Goal: Task Accomplishment & Management: Manage account settings

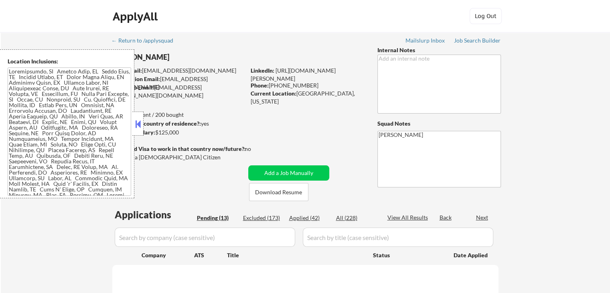
select select ""pending""
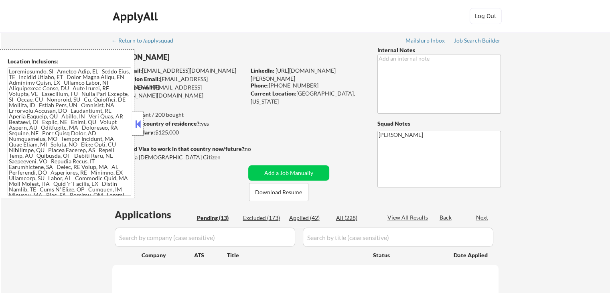
select select ""pending""
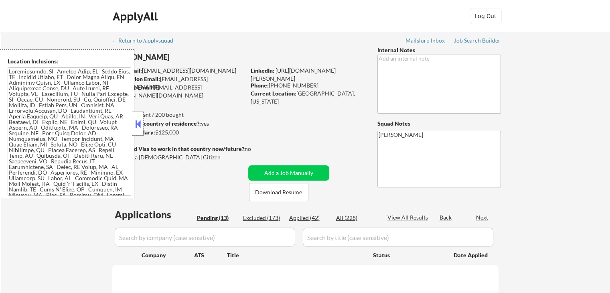
select select ""pending""
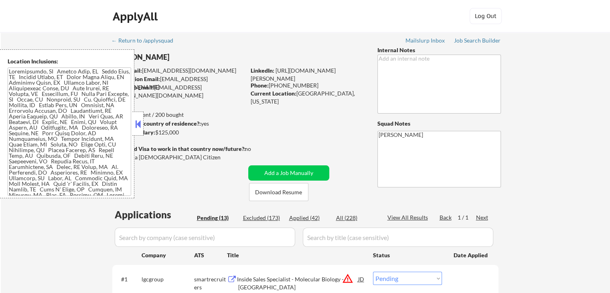
drag, startPoint x: 138, startPoint y: 122, endPoint x: 242, endPoint y: 124, distance: 104.4
click at [138, 123] on button at bounding box center [138, 124] width 9 height 12
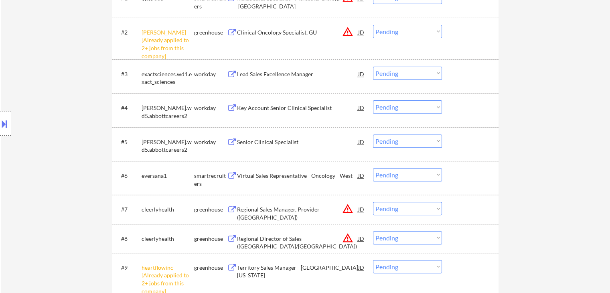
scroll to position [241, 0]
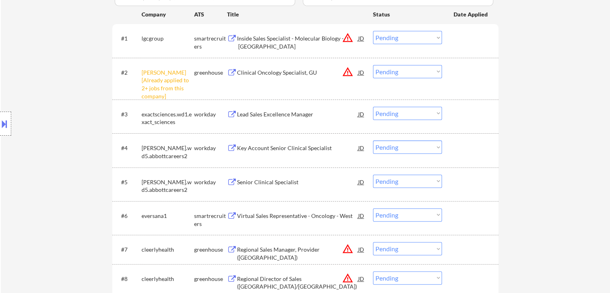
click at [395, 76] on select "Choose an option... Pending Applied Excluded (Questions) Excluded (Expired) Exc…" at bounding box center [407, 71] width 69 height 13
click at [373, 65] on select "Choose an option... Pending Applied Excluded (Questions) Excluded (Expired) Exc…" at bounding box center [407, 71] width 69 height 13
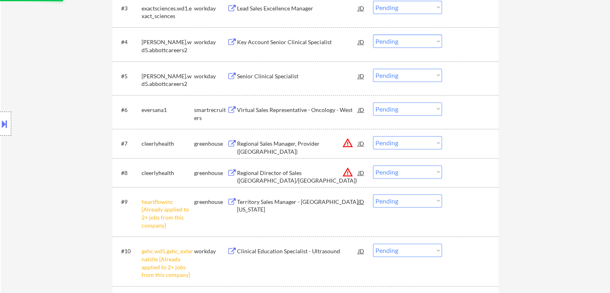
scroll to position [361, 0]
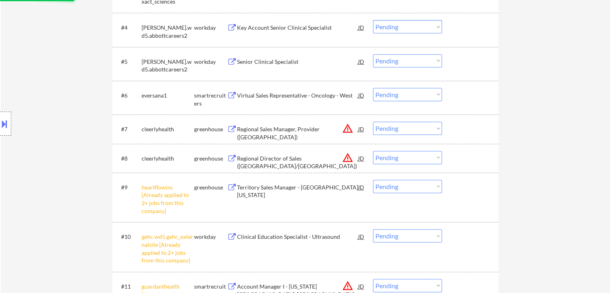
select select ""pending""
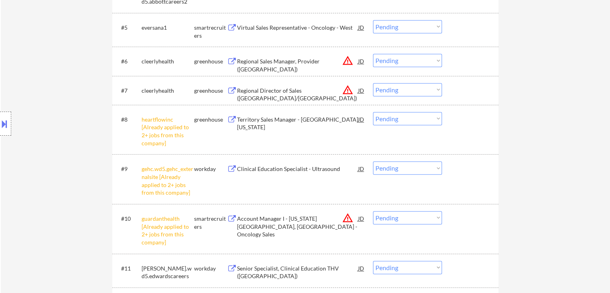
scroll to position [401, 0]
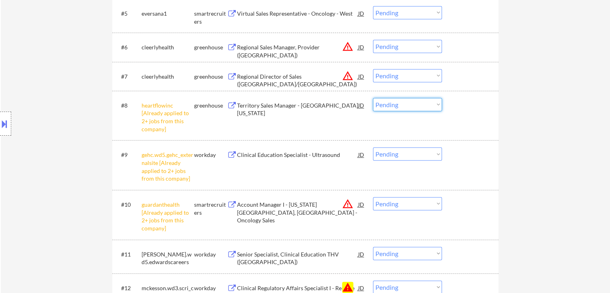
click at [409, 106] on select "Choose an option... Pending Applied Excluded (Questions) Excluded (Expired) Exc…" at bounding box center [407, 104] width 69 height 13
click at [373, 98] on select "Choose an option... Pending Applied Excluded (Questions) Excluded (Expired) Exc…" at bounding box center [407, 104] width 69 height 13
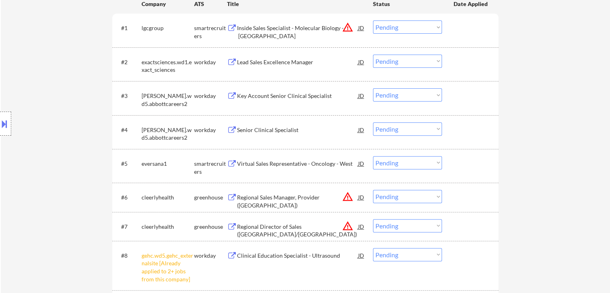
scroll to position [361, 0]
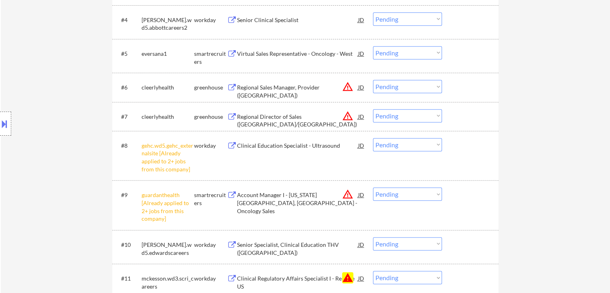
click at [391, 148] on select "Choose an option... Pending Applied Excluded (Questions) Excluded (Expired) Exc…" at bounding box center [407, 144] width 69 height 13
click at [373, 138] on select "Choose an option... Pending Applied Excluded (Questions) Excluded (Expired) Exc…" at bounding box center [407, 144] width 69 height 13
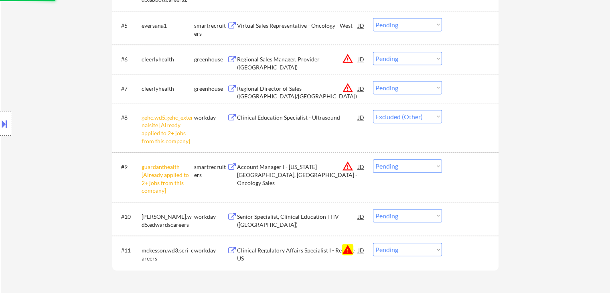
scroll to position [401, 0]
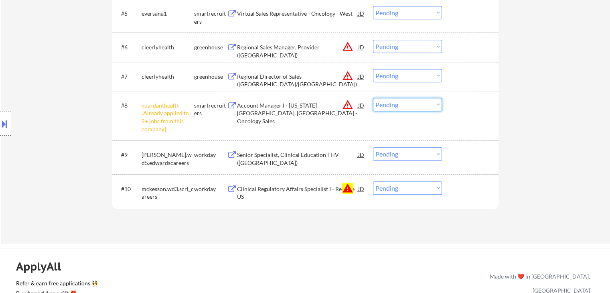
click at [405, 109] on select "Choose an option... Pending Applied Excluded (Questions) Excluded (Expired) Exc…" at bounding box center [407, 104] width 69 height 13
click at [373, 98] on select "Choose an option... Pending Applied Excluded (Questions) Excluded (Expired) Exc…" at bounding box center [407, 104] width 69 height 13
select select ""pending""
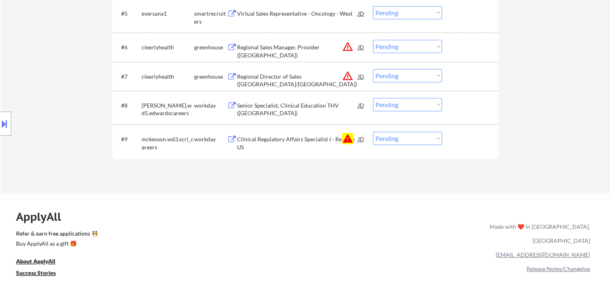
click at [348, 140] on button "warning" at bounding box center [347, 138] width 11 height 11
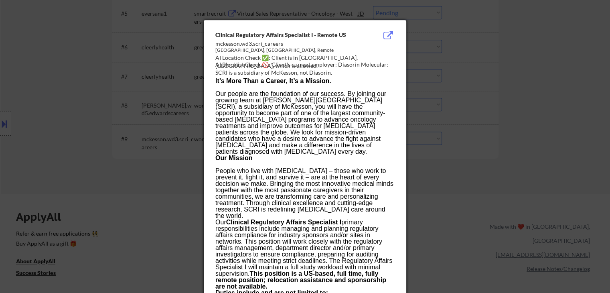
click at [87, 111] on div at bounding box center [305, 146] width 610 height 293
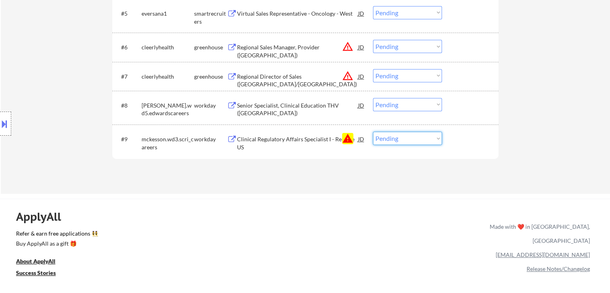
click at [391, 138] on select "Choose an option... Pending Applied Excluded (Questions) Excluded (Expired) Exc…" at bounding box center [407, 138] width 69 height 13
select select ""excluded__blocklist_""
click at [373, 132] on select "Choose an option... Pending Applied Excluded (Questions) Excluded (Expired) Exc…" at bounding box center [407, 138] width 69 height 13
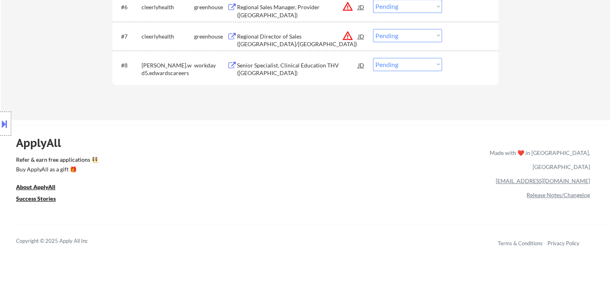
scroll to position [361, 0]
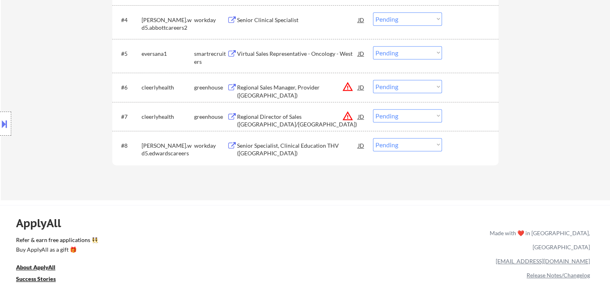
click at [391, 116] on select "Choose an option... Pending Applied Excluded (Questions) Excluded (Expired) Exc…" at bounding box center [407, 115] width 69 height 13
click at [373, 109] on select "Choose an option... Pending Applied Excluded (Questions) Excluded (Expired) Exc…" at bounding box center [407, 115] width 69 height 13
select select ""pending""
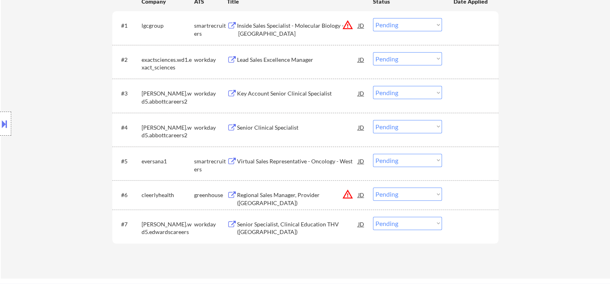
scroll to position [201, 0]
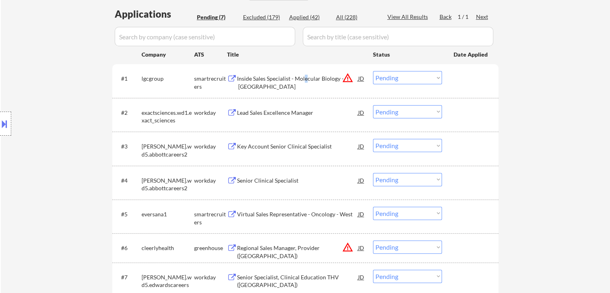
click at [306, 77] on div "Inside Sales Specialist - Molecular Biology - [GEOGRAPHIC_DATA]" at bounding box center [297, 83] width 121 height 16
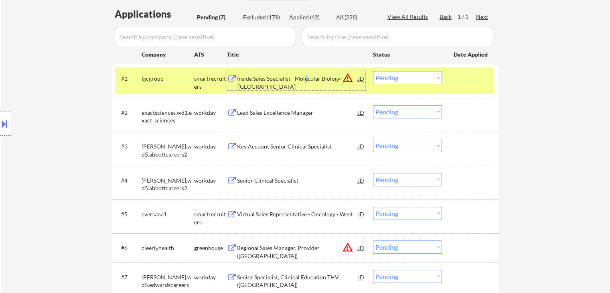
click at [347, 77] on button "warning_amber" at bounding box center [347, 77] width 11 height 11
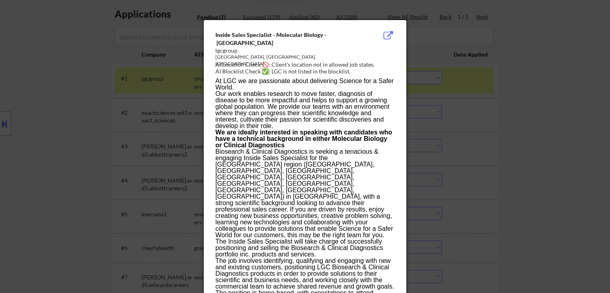
click at [67, 111] on div at bounding box center [305, 146] width 610 height 293
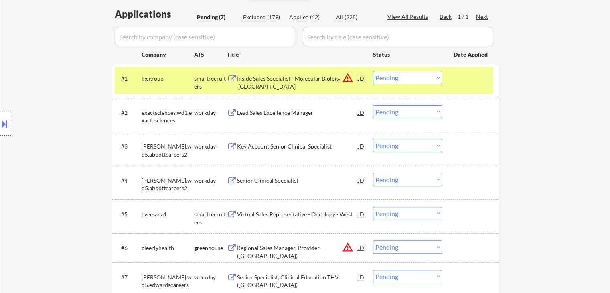
click at [385, 78] on select "Choose an option... Pending Applied Excluded (Questions) Excluded (Expired) Exc…" at bounding box center [407, 77] width 69 height 13
click at [373, 71] on select "Choose an option... Pending Applied Excluded (Questions) Excluded (Expired) Exc…" at bounding box center [407, 77] width 69 height 13
select select ""pending""
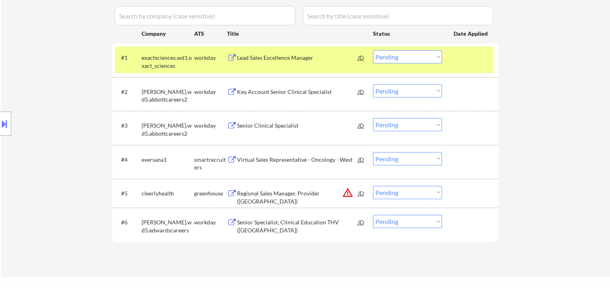
scroll to position [241, 0]
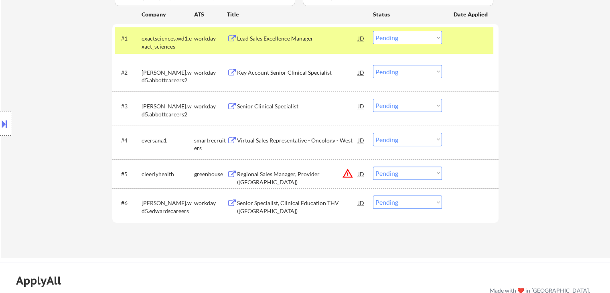
click at [293, 175] on div "Regional Sales Manager, Provider ([GEOGRAPHIC_DATA])" at bounding box center [297, 178] width 121 height 16
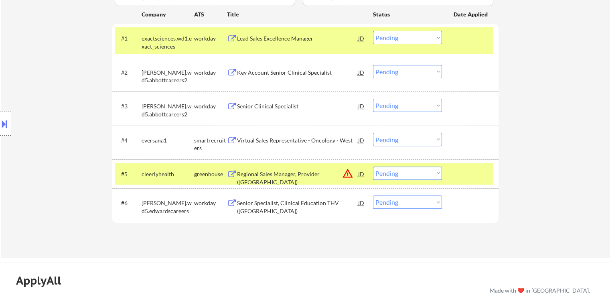
click at [0, 119] on button at bounding box center [4, 123] width 9 height 13
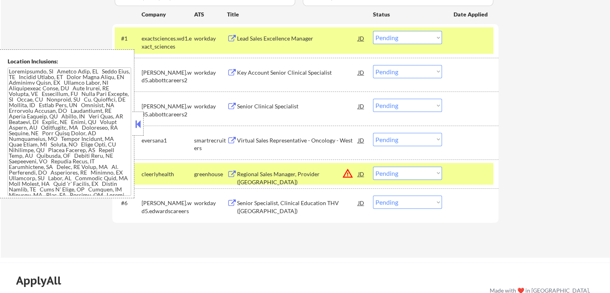
scroll to position [108, 0]
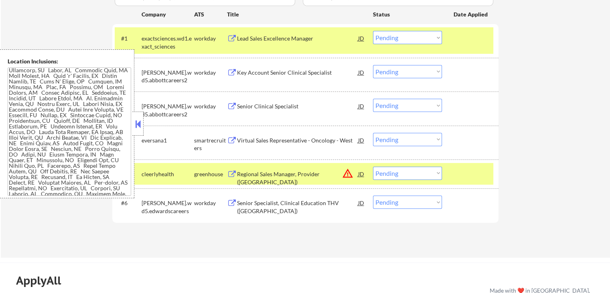
click at [345, 173] on button "warning_amber" at bounding box center [347, 173] width 11 height 11
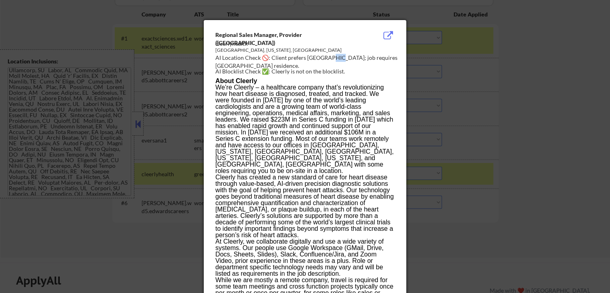
drag, startPoint x: 327, startPoint y: 61, endPoint x: 332, endPoint y: 61, distance: 5.2
click at [332, 61] on div "AI Location Check 🚫: Client prefers [GEOGRAPHIC_DATA]; job requires [GEOGRAPHIC…" at bounding box center [307, 62] width 183 height 16
drag, startPoint x: 228, startPoint y: 68, endPoint x: 234, endPoint y: 67, distance: 6.5
click at [234, 67] on div "Regional Sales Manager, Provider ([GEOGRAPHIC_DATA]) cleerlyhealth [GEOGRAPHIC_…" at bounding box center [307, 53] width 183 height 45
click at [132, 242] on div at bounding box center [305, 146] width 610 height 293
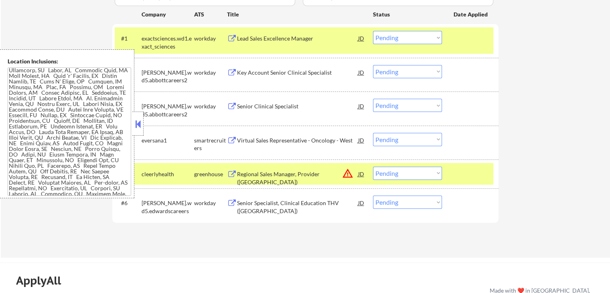
click at [136, 127] on button at bounding box center [138, 124] width 9 height 12
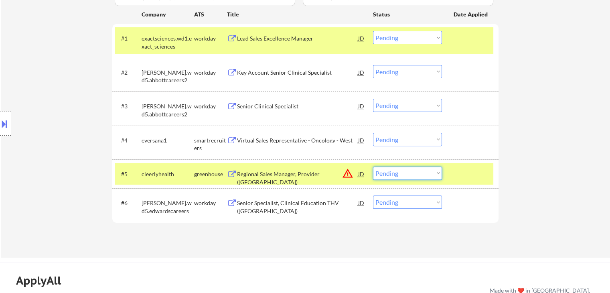
click at [406, 174] on select "Choose an option... Pending Applied Excluded (Questions) Excluded (Expired) Exc…" at bounding box center [407, 173] width 69 height 13
click at [373, 167] on select "Choose an option... Pending Applied Excluded (Questions) Excluded (Expired) Exc…" at bounding box center [407, 173] width 69 height 13
select select ""pending""
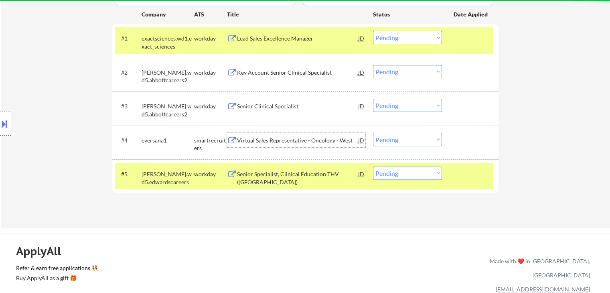
click at [300, 143] on div "Virtual Sales Representative - Oncology - West" at bounding box center [297, 140] width 121 height 8
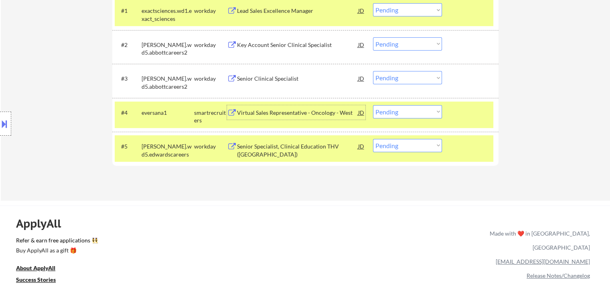
scroll to position [281, 0]
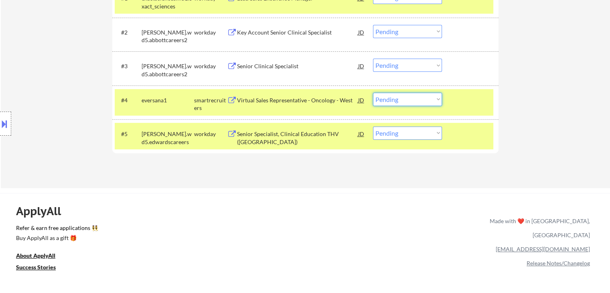
click at [392, 102] on select "Choose an option... Pending Applied Excluded (Questions) Excluded (Expired) Exc…" at bounding box center [407, 99] width 69 height 13
click at [373, 93] on select "Choose an option... Pending Applied Excluded (Questions) Excluded (Expired) Exc…" at bounding box center [407, 99] width 69 height 13
select select ""pending""
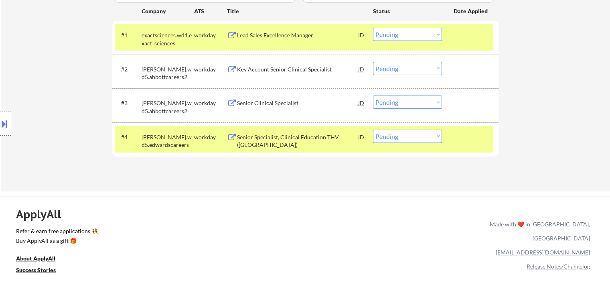
scroll to position [201, 0]
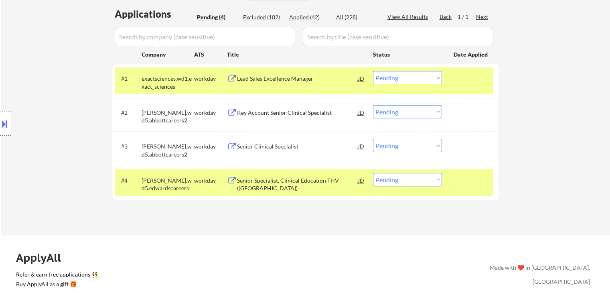
click at [260, 79] on div "Lead Sales Excellence Manager" at bounding box center [297, 79] width 121 height 8
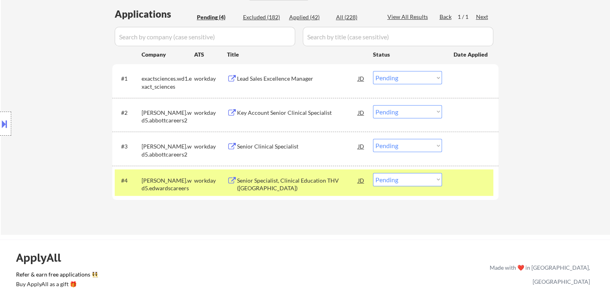
click at [406, 77] on select "Choose an option... Pending Applied Excluded (Questions) Excluded (Expired) Exc…" at bounding box center [407, 77] width 69 height 13
click at [373, 71] on select "Choose an option... Pending Applied Excluded (Questions) Excluded (Expired) Exc…" at bounding box center [407, 77] width 69 height 13
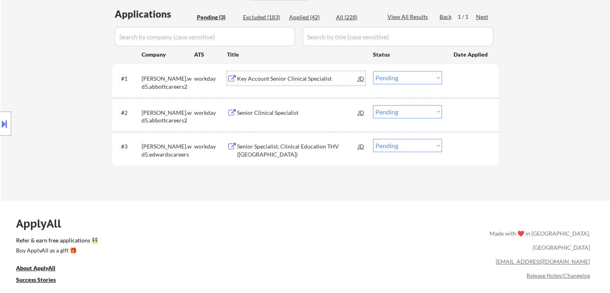
click at [295, 79] on div "Key Account Senior Clinical Specialist" at bounding box center [297, 79] width 121 height 8
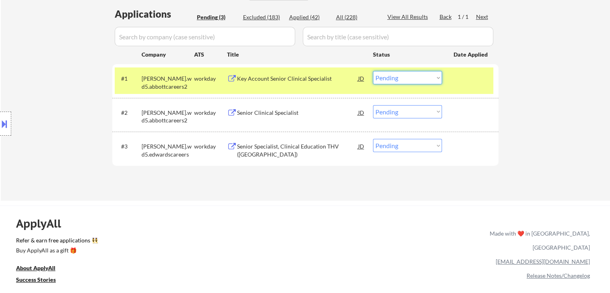
click at [408, 76] on select "Choose an option... Pending Applied Excluded (Questions) Excluded (Expired) Exc…" at bounding box center [407, 77] width 69 height 13
click at [373, 71] on select "Choose an option... Pending Applied Excluded (Questions) Excluded (Expired) Exc…" at bounding box center [407, 77] width 69 height 13
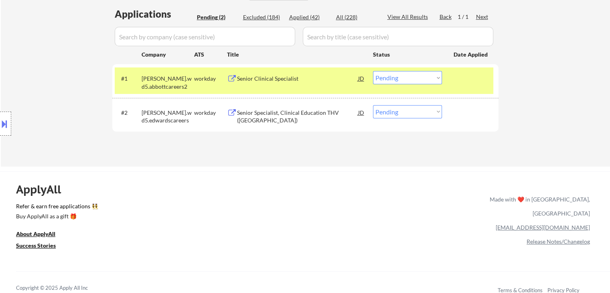
click at [267, 79] on div "Senior Clinical Specialist" at bounding box center [297, 79] width 121 height 8
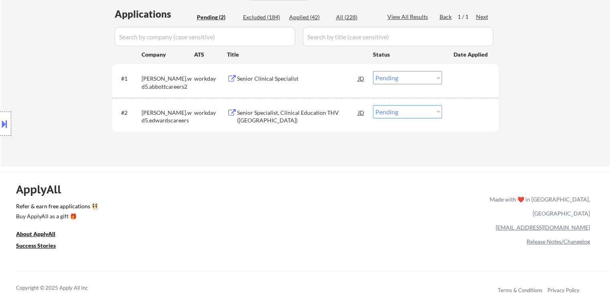
click at [5, 130] on button at bounding box center [4, 123] width 9 height 13
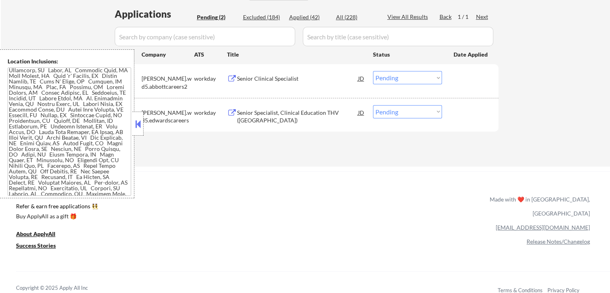
scroll to position [0, 0]
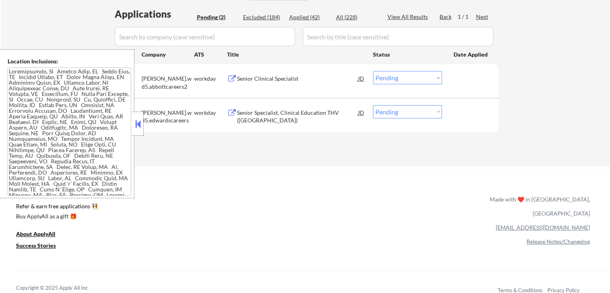
click at [137, 127] on button at bounding box center [138, 124] width 9 height 12
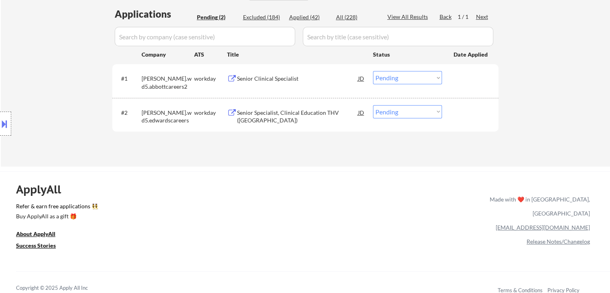
click at [407, 78] on select "Choose an option... Pending Applied Excluded (Questions) Excluded (Expired) Exc…" at bounding box center [407, 77] width 69 height 13
click at [373, 71] on select "Choose an option... Pending Applied Excluded (Questions) Excluded (Expired) Exc…" at bounding box center [407, 77] width 69 height 13
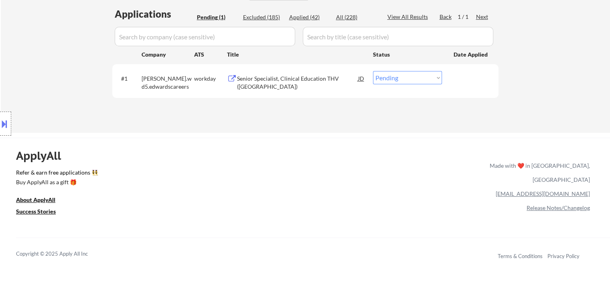
click at [302, 77] on div "Senior Specialist, Clinical Education THV ([GEOGRAPHIC_DATA])" at bounding box center [297, 83] width 121 height 16
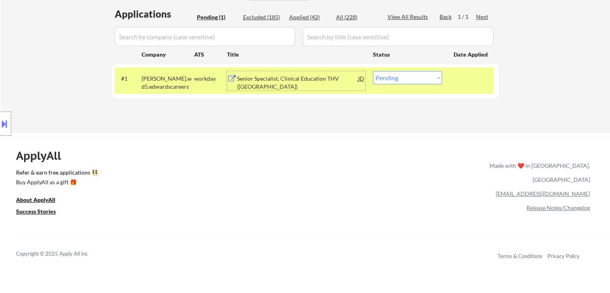
click at [401, 77] on select "Choose an option... Pending Applied Excluded (Questions) Excluded (Expired) Exc…" at bounding box center [407, 77] width 69 height 13
select select ""excluded__bad_match_""
click at [373, 71] on select "Choose an option... Pending Applied Excluded (Questions) Excluded (Expired) Exc…" at bounding box center [407, 77] width 69 height 13
